Goal: Information Seeking & Learning: Check status

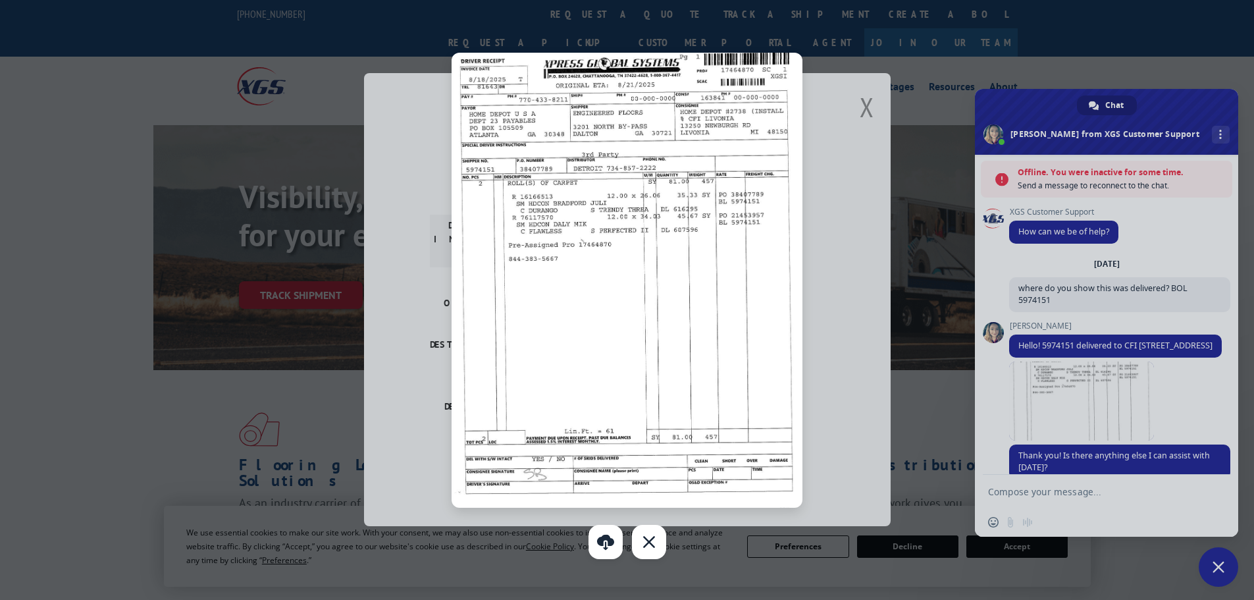
scroll to position [126, 0]
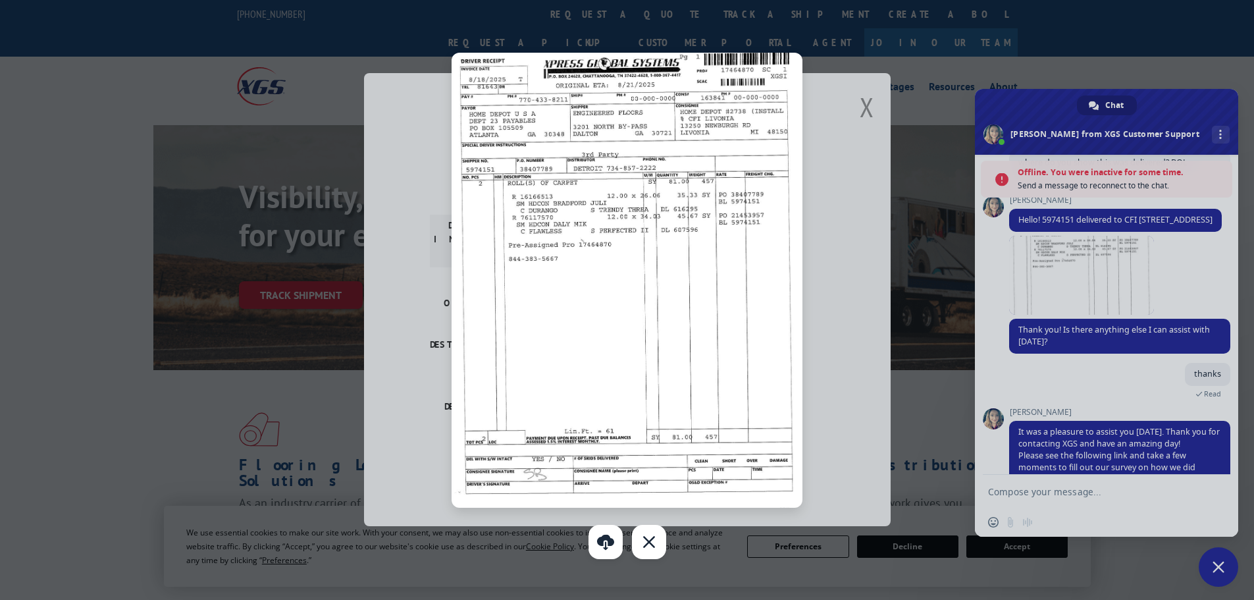
click at [835, 167] on div at bounding box center [627, 300] width 1254 height 600
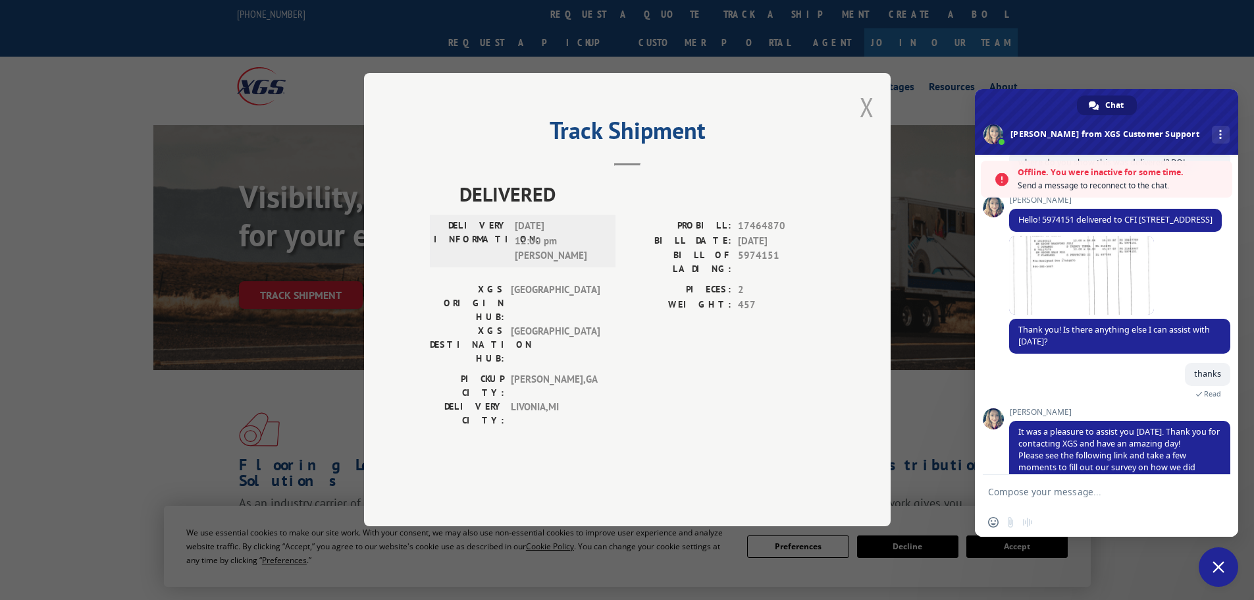
click at [872, 124] on button "Close modal" at bounding box center [867, 107] width 14 height 35
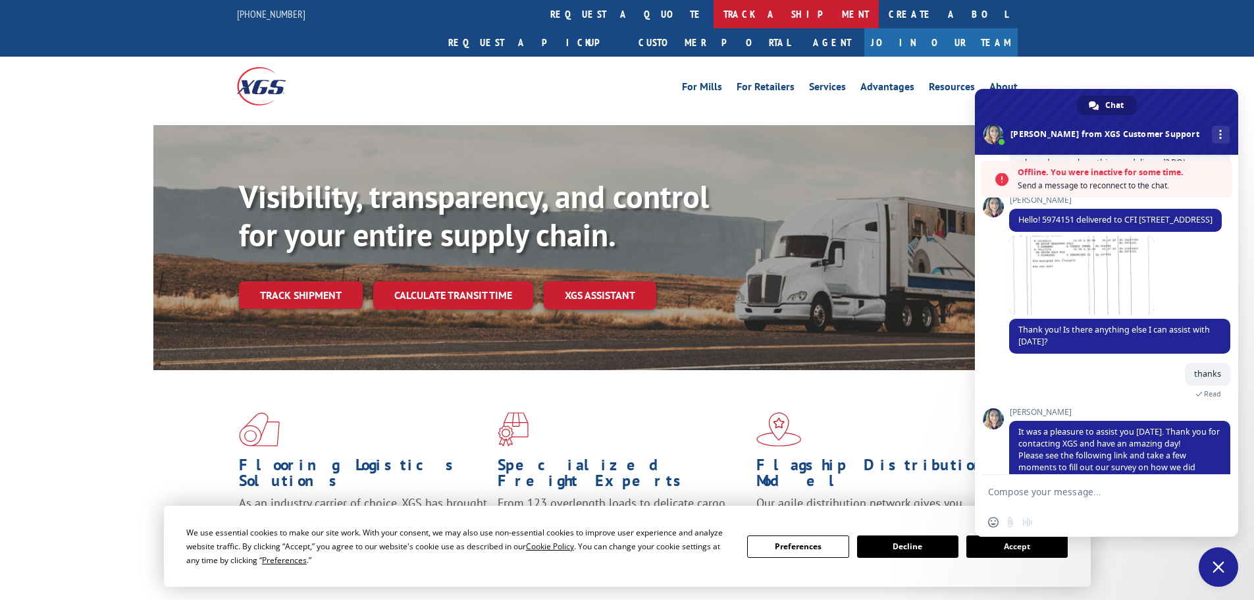
drag, startPoint x: 590, startPoint y: 20, endPoint x: 588, endPoint y: 38, distance: 17.9
click at [713, 20] on link "track a shipment" at bounding box center [795, 14] width 165 height 28
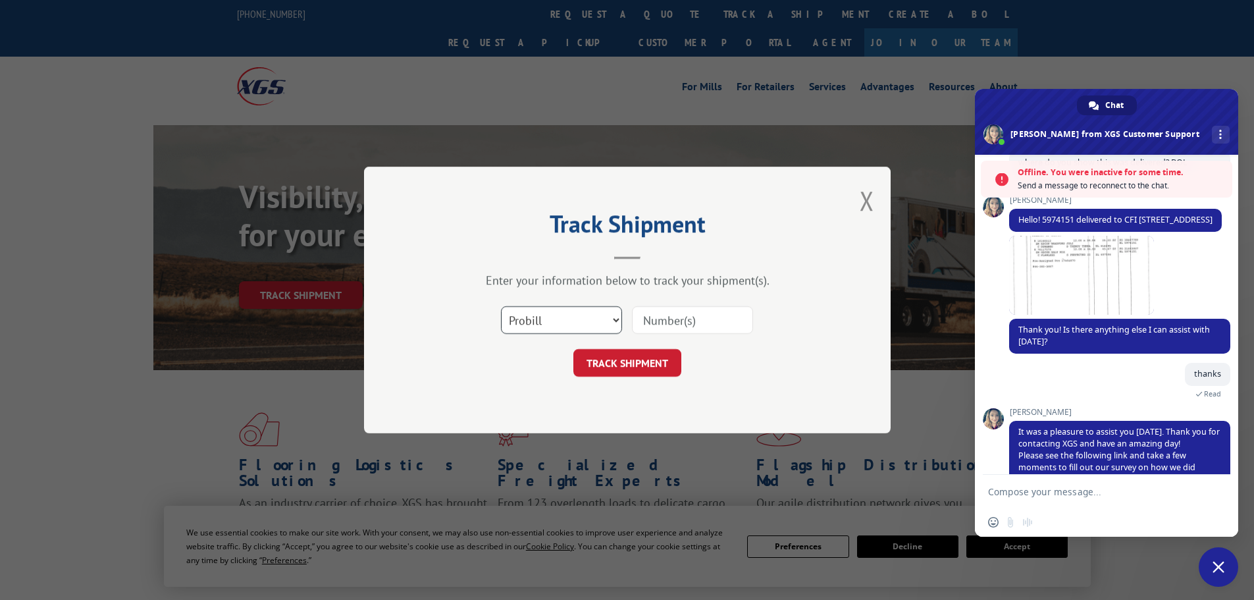
drag, startPoint x: 555, startPoint y: 322, endPoint x: 554, endPoint y: 332, distance: 10.1
click at [555, 322] on select "Select category... Probill BOL PO" at bounding box center [561, 320] width 121 height 28
select select "po"
click at [501, 306] on select "Select category... Probill BOL PO" at bounding box center [561, 320] width 121 height 28
click at [653, 321] on input at bounding box center [692, 320] width 121 height 28
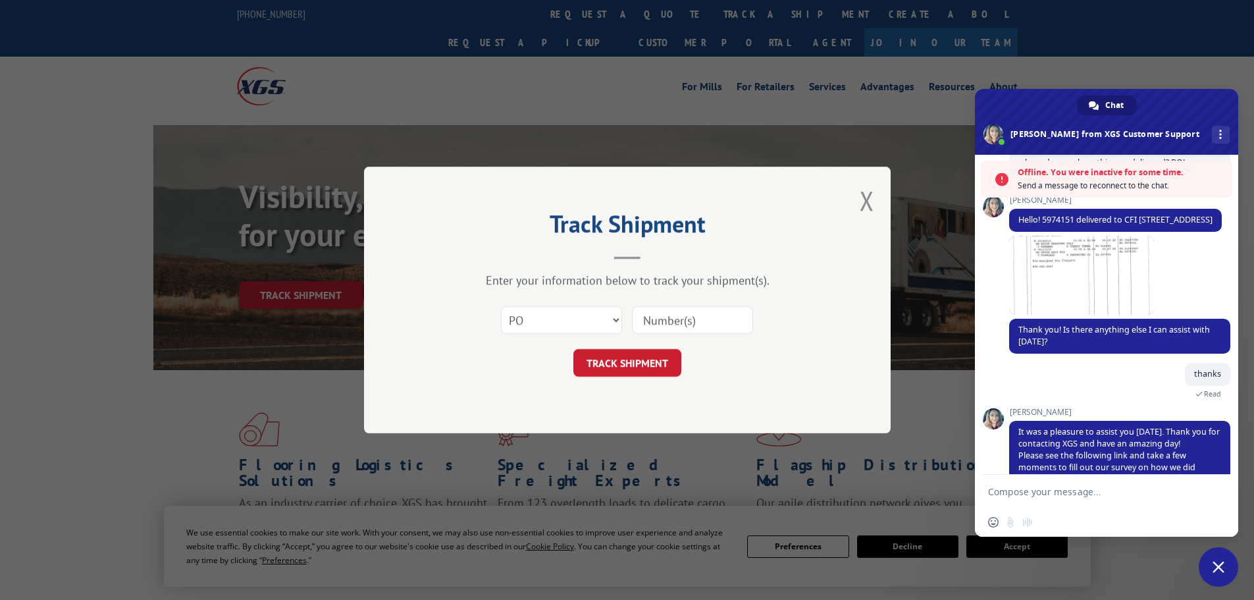
paste input "21506359"
type input "21506359"
click at [661, 364] on button "TRACK SHIPMENT" at bounding box center [627, 363] width 108 height 28
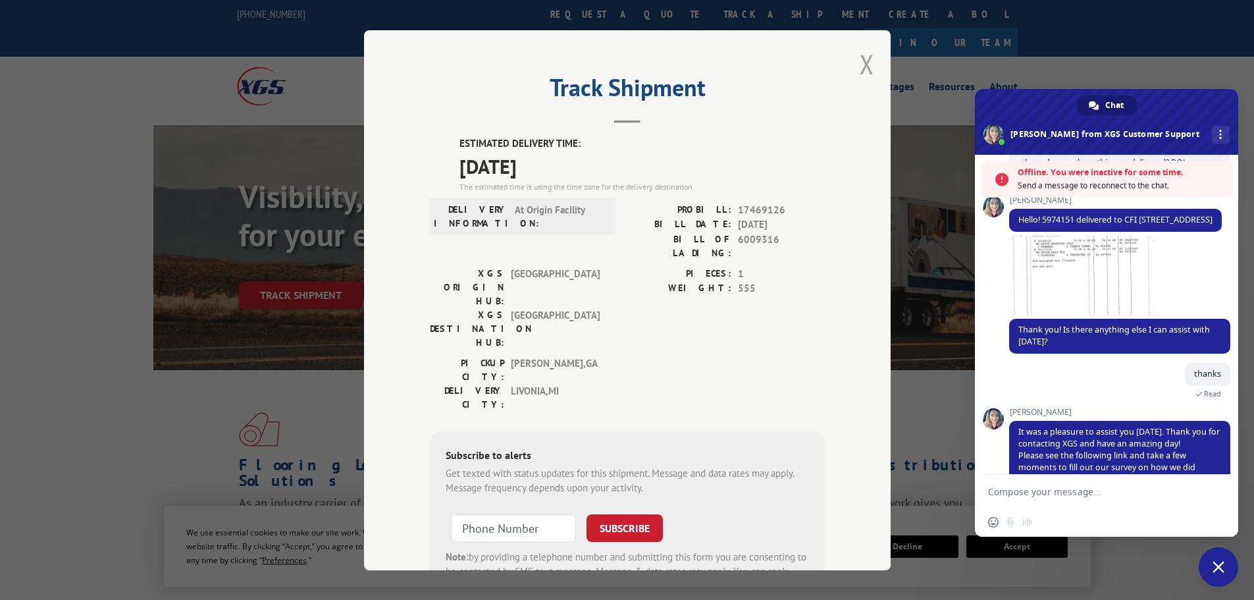
click at [865, 57] on button "Close modal" at bounding box center [867, 64] width 14 height 35
